Goal: Transaction & Acquisition: Purchase product/service

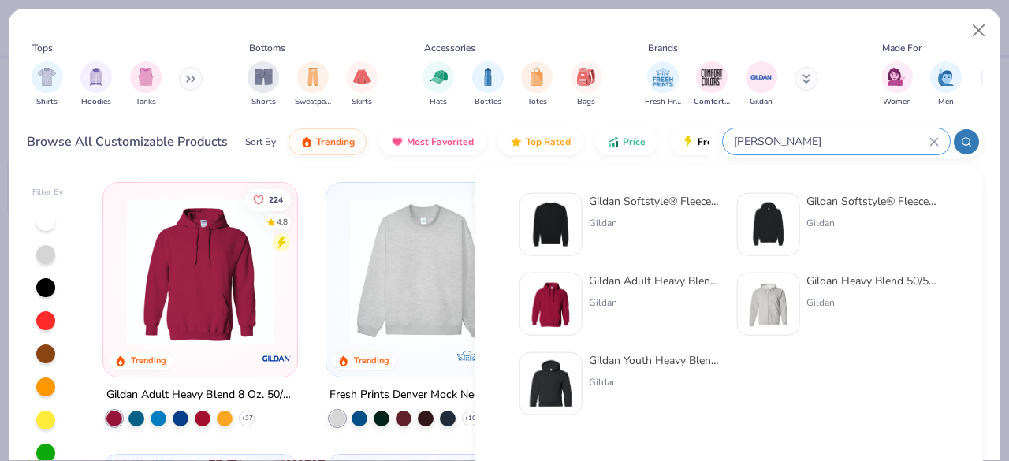
type input "[PERSON_NAME]"
click at [681, 198] on div "Gildan Softstyle® Fleece Crew Sweatshirt" at bounding box center [655, 201] width 132 height 17
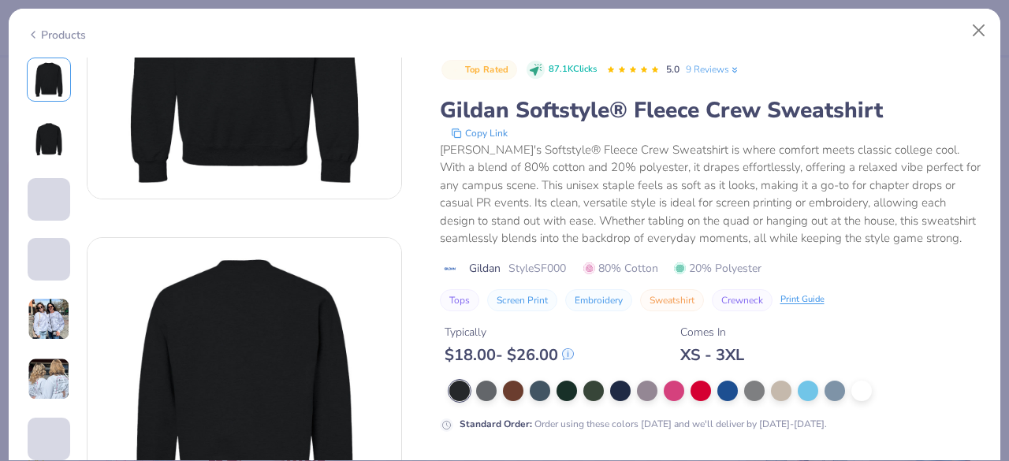
scroll to position [228, 0]
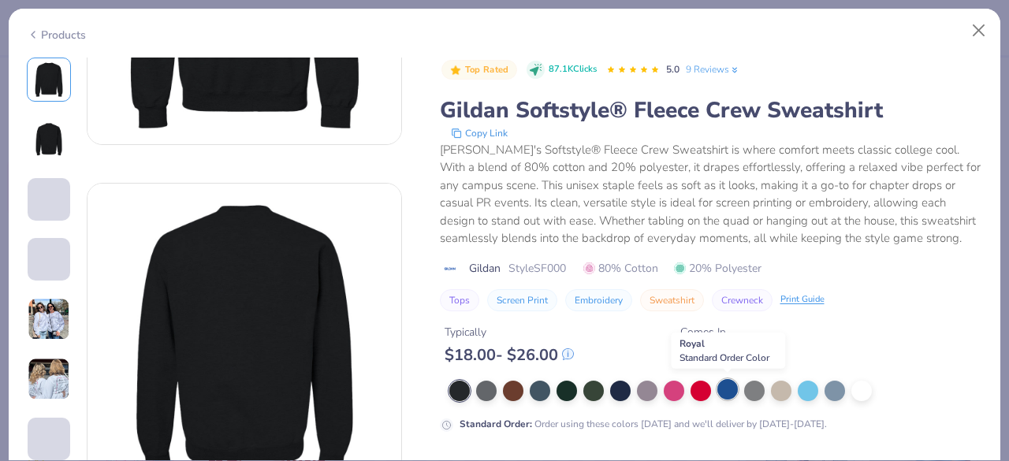
click at [728, 393] on div at bounding box center [727, 389] width 20 height 20
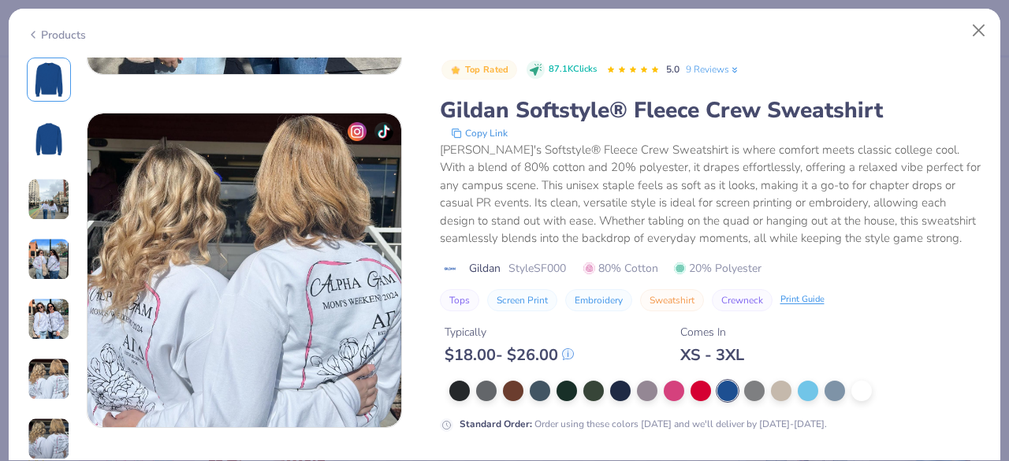
scroll to position [2042, 0]
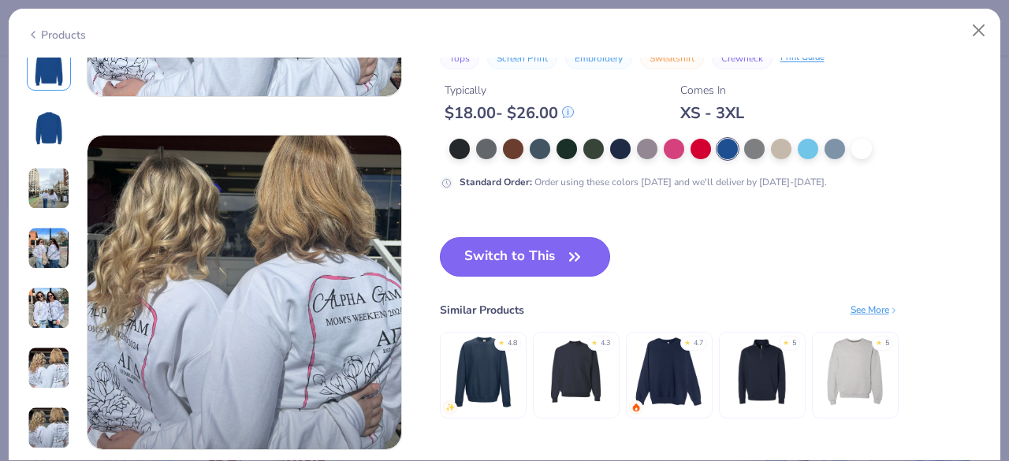
click at [606, 259] on button "Switch to This" at bounding box center [525, 256] width 171 height 39
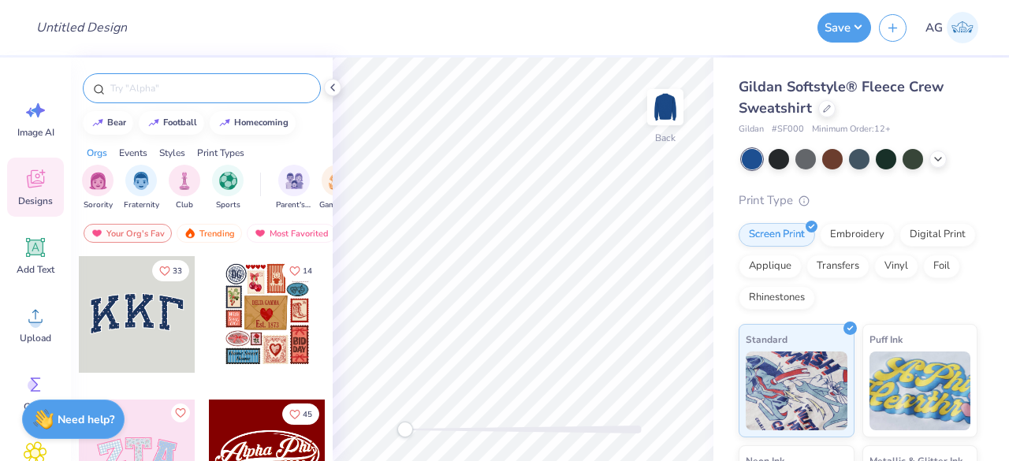
click at [156, 89] on input "text" at bounding box center [210, 88] width 202 height 16
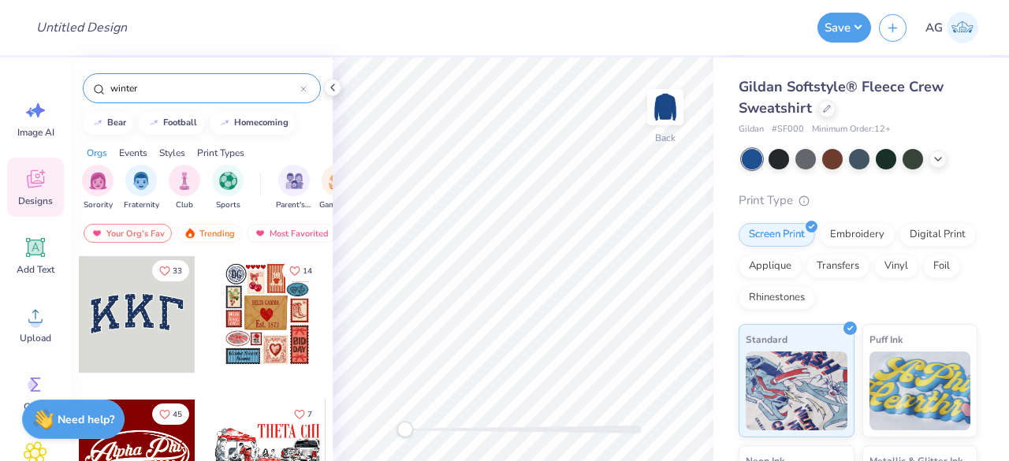
type input "winter"
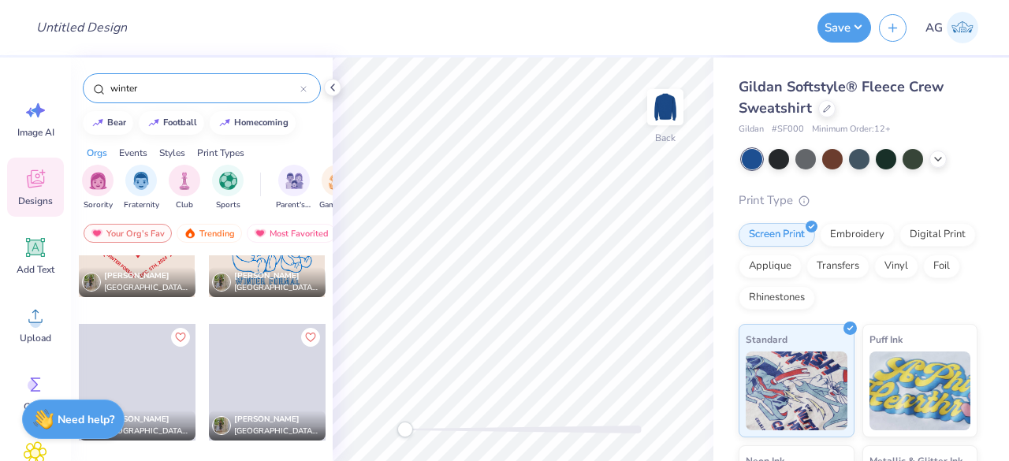
scroll to position [2085, 0]
